Goal: Task Accomplishment & Management: Use online tool/utility

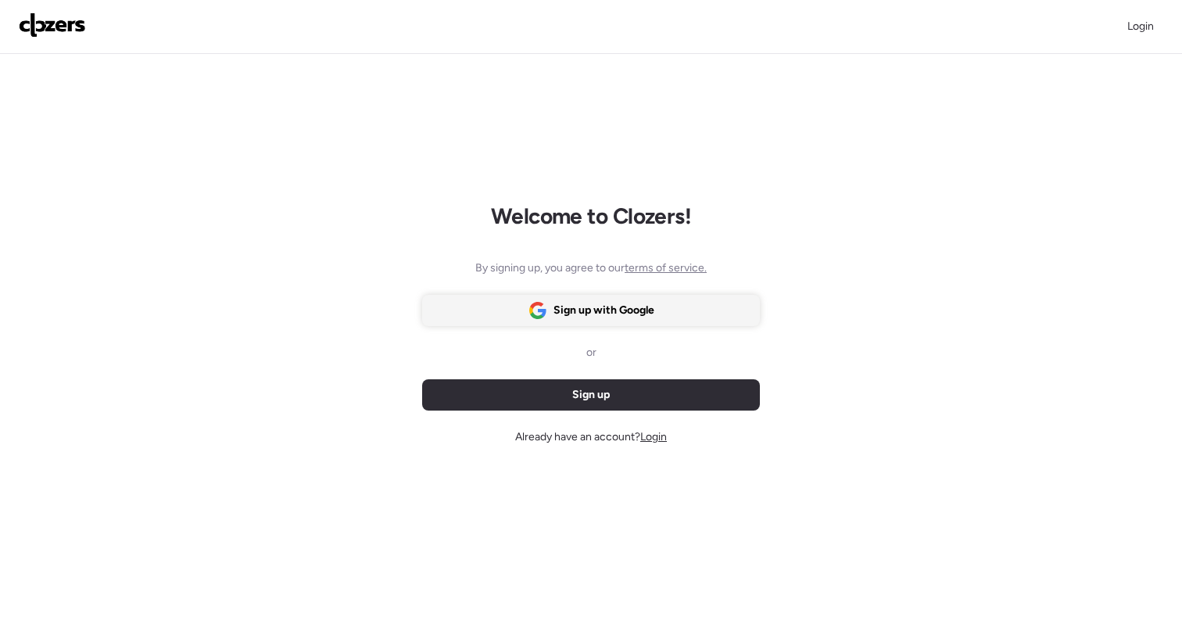
click at [599, 313] on span "Sign up with Google" at bounding box center [603, 310] width 101 height 16
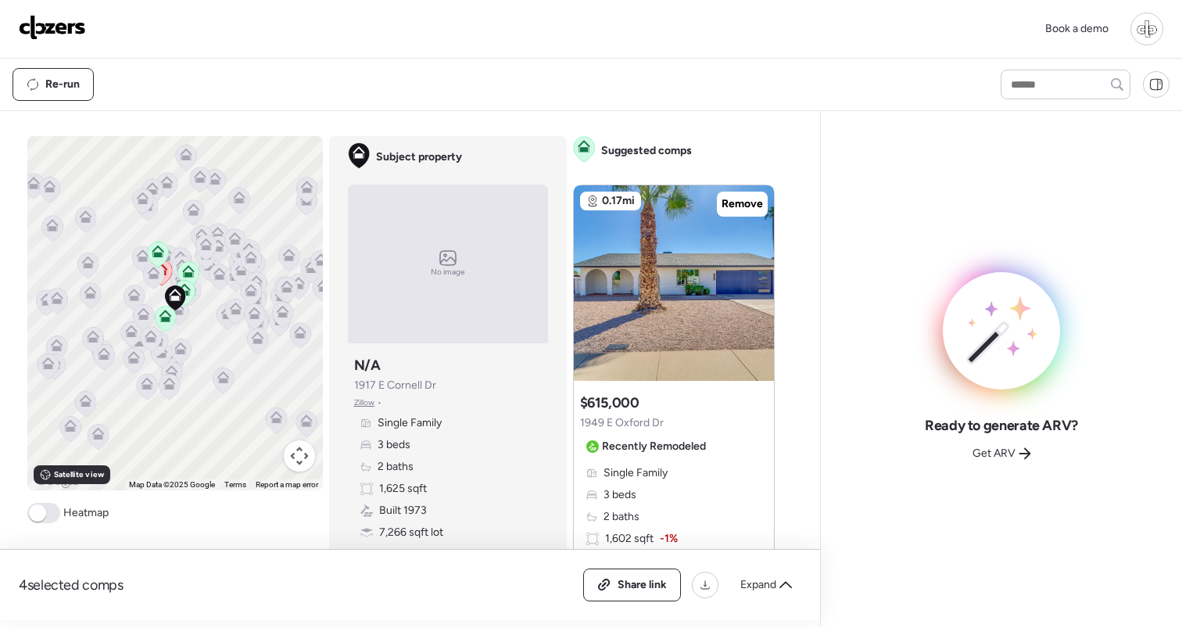
click at [1019, 459] on icon at bounding box center [1024, 453] width 13 height 13
